Goal: Task Accomplishment & Management: Use online tool/utility

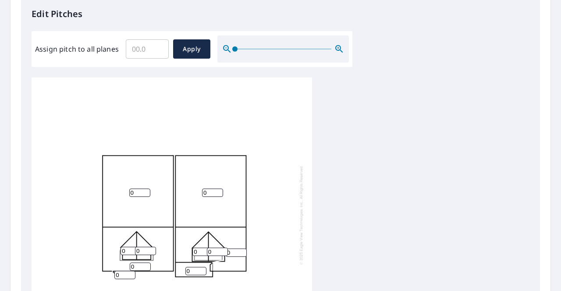
scroll to position [9, 0]
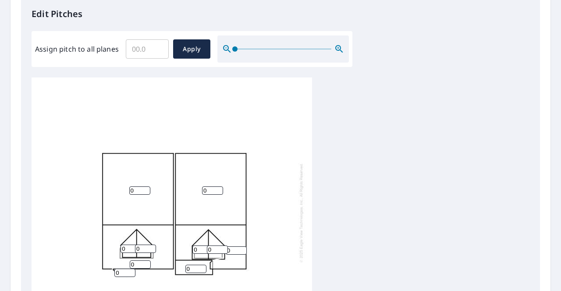
click at [211, 187] on input "0" at bounding box center [212, 191] width 21 height 8
type input "6"
type input "1"
click at [142, 187] on input "1" at bounding box center [139, 191] width 21 height 8
type input "6"
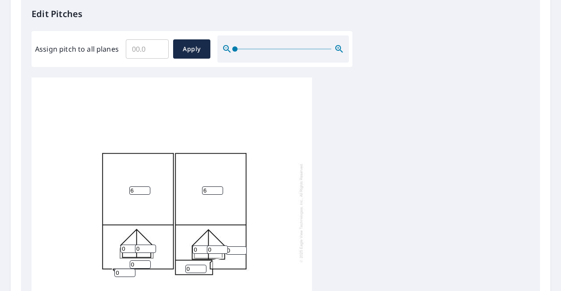
click at [200, 246] on input "0" at bounding box center [202, 250] width 21 height 8
type input "9"
click at [216, 246] on input "0" at bounding box center [217, 250] width 21 height 8
type input "9"
click at [242, 247] on input "0" at bounding box center [236, 251] width 21 height 8
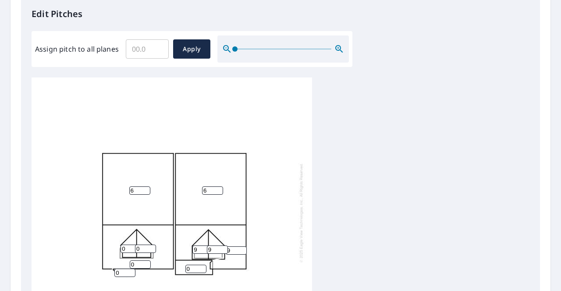
type input "9"
click at [127, 245] on input "0" at bounding box center [130, 249] width 21 height 8
type input "9"
click at [146, 245] on input "0" at bounding box center [145, 249] width 21 height 8
type input "9"
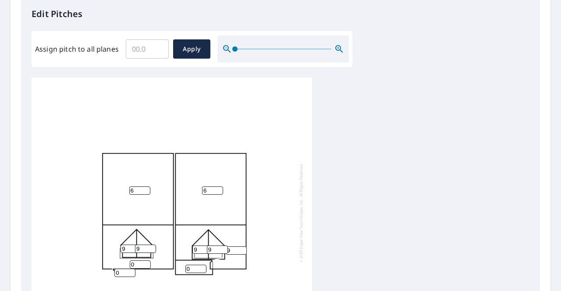
click at [138, 261] on input "0" at bounding box center [140, 265] width 21 height 8
type input "0"
type input "9"
type input "1"
click at [128, 269] on input "1" at bounding box center [124, 273] width 21 height 8
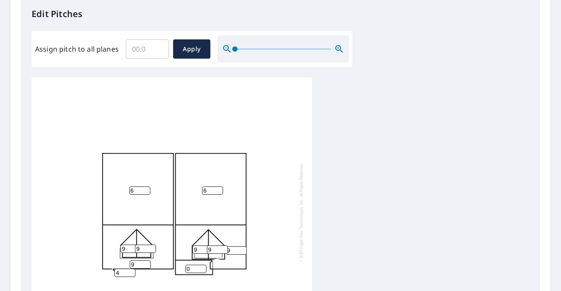
type input "4"
click at [193, 265] on input "0" at bounding box center [195, 269] width 21 height 8
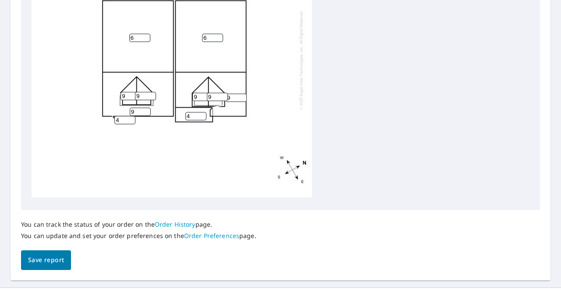
scroll to position [401, 0]
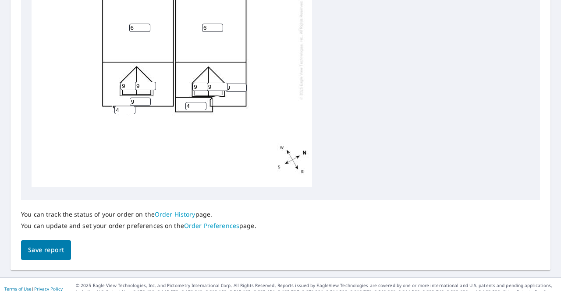
type input "4"
click at [38, 245] on span "Save report" at bounding box center [46, 250] width 36 height 11
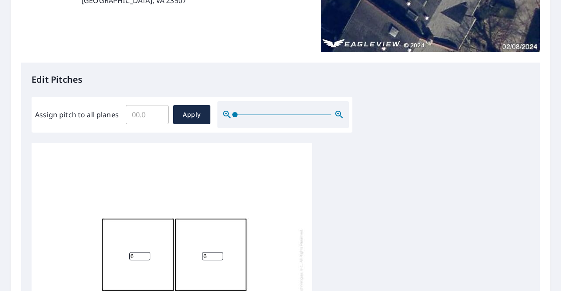
scroll to position [0, 0]
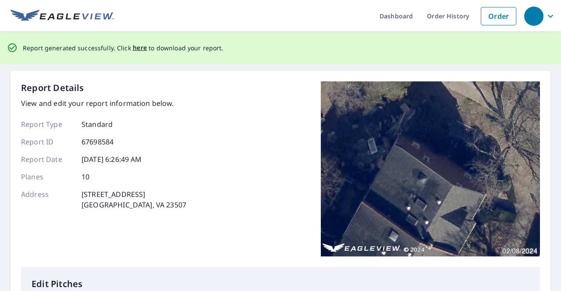
click at [135, 51] on span "here" at bounding box center [140, 47] width 14 height 11
